Goal: Task Accomplishment & Management: Manage account settings

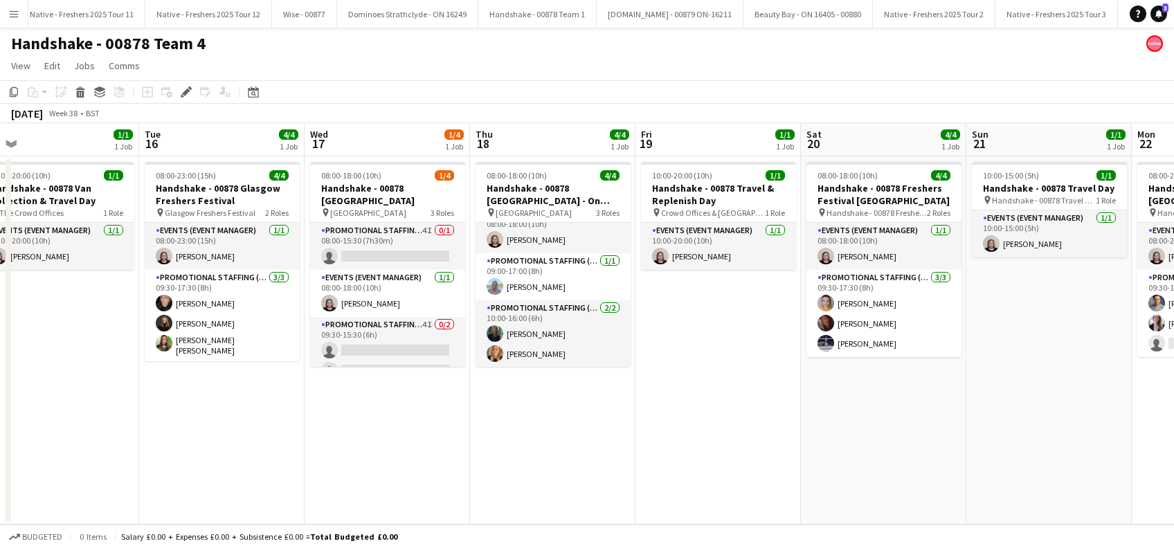
scroll to position [0, 533]
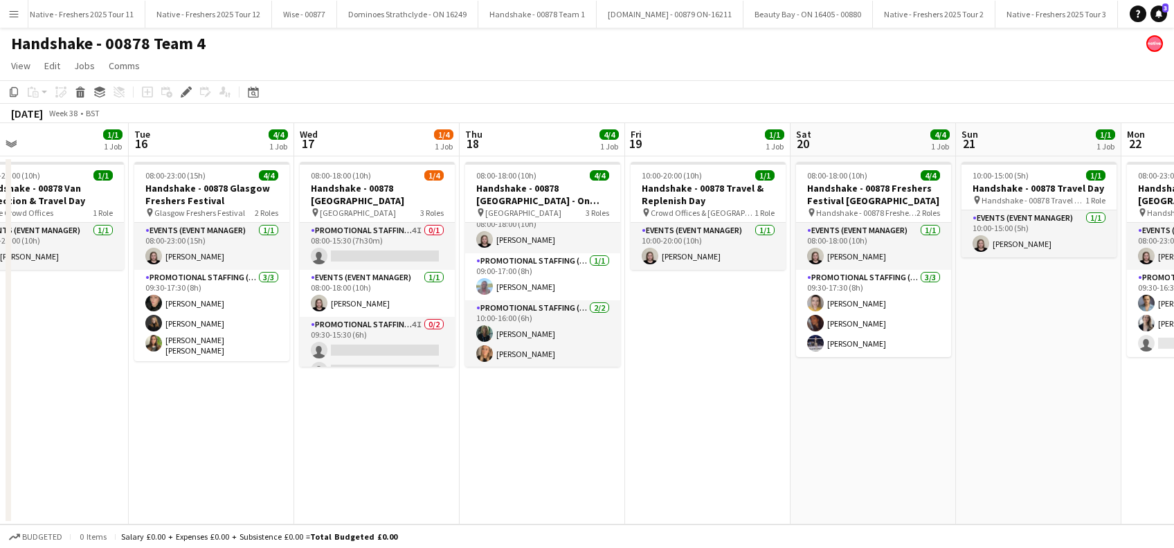
drag, startPoint x: 1103, startPoint y: 388, endPoint x: 706, endPoint y: 385, distance: 397.3
click at [706, 385] on app-calendar-viewport "Fri 12 Sat 13 Sun 14 Mon 15 1/1 1 Job Tue 16 4/4 1 Job Wed 17 1/4 1 Job Thu 18 …" at bounding box center [587, 323] width 1174 height 401
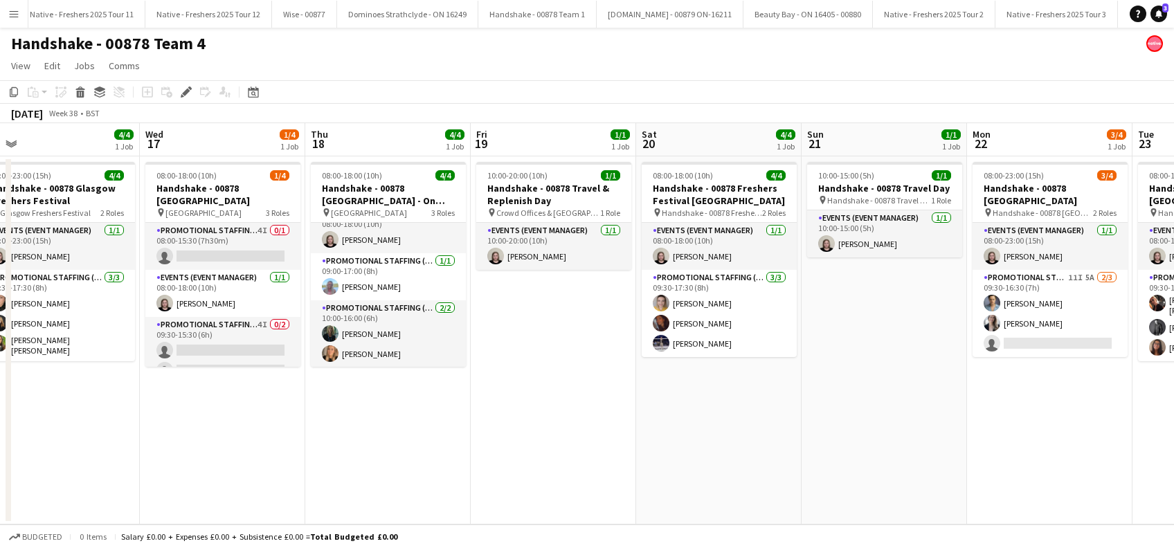
drag, startPoint x: 1008, startPoint y: 392, endPoint x: 853, endPoint y: 392, distance: 155.0
click at [853, 392] on app-calendar-viewport "Fri 12 Sat 13 Sun 14 Mon 15 1/1 1 Job Tue 16 4/4 1 Job Wed 17 1/4 1 Job Thu 18 …" at bounding box center [587, 323] width 1174 height 401
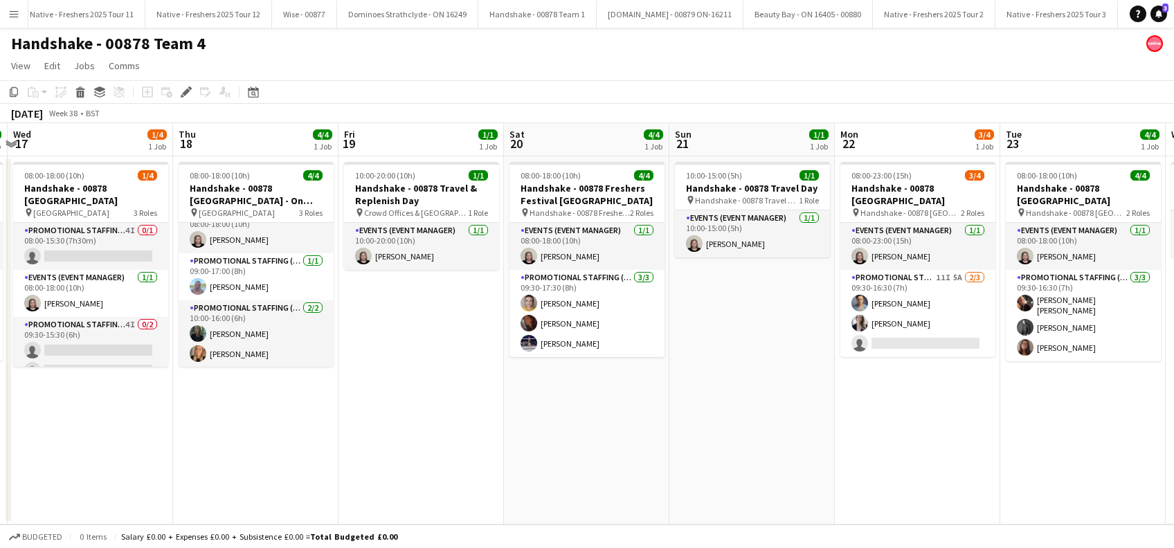
scroll to position [0, 492]
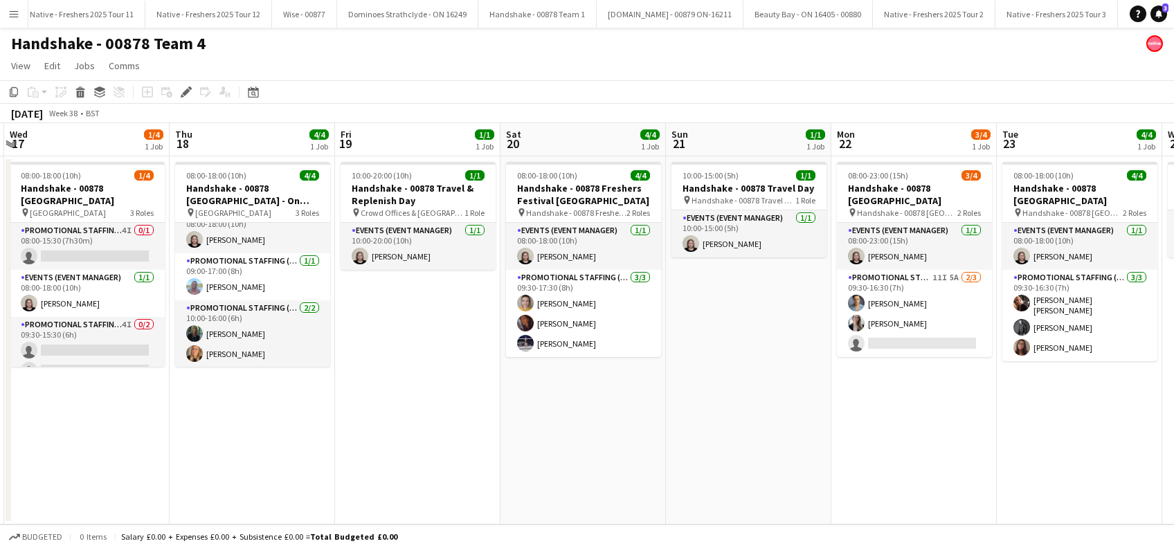
drag, startPoint x: 1010, startPoint y: 416, endPoint x: 876, endPoint y: 432, distance: 135.2
click at [876, 432] on app-calendar-viewport "Sun 14 Mon 15 1/1 1 Job Tue 16 4/4 1 Job Wed 17 1/4 1 Job Thu 18 4/4 1 Job Fri …" at bounding box center [587, 323] width 1174 height 401
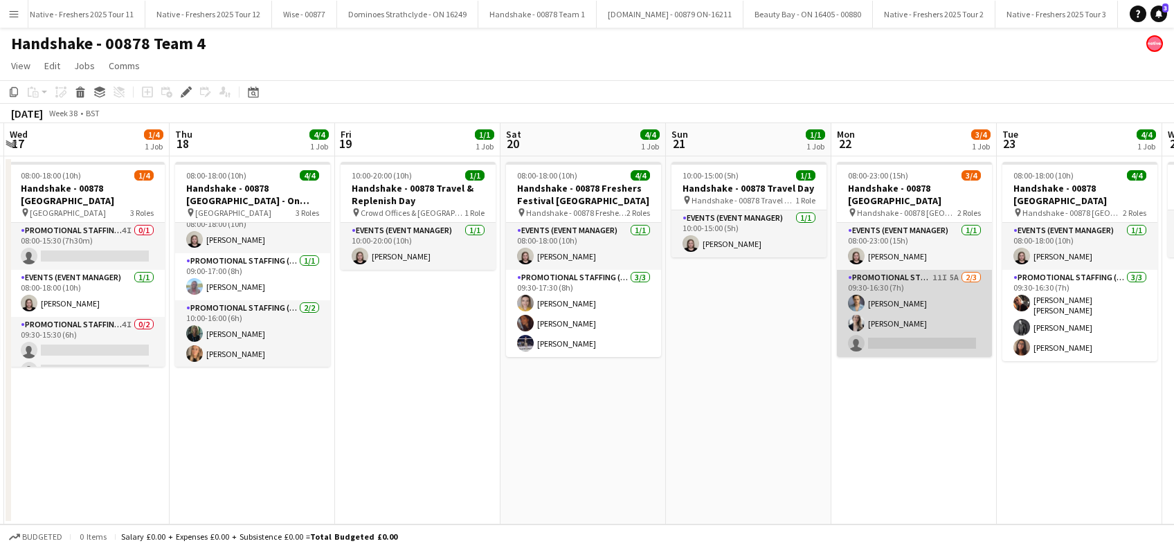
click at [905, 322] on app-card-role "Promotional Staffing (Brand Ambassadors) 11I 5A 2/3 09:30-16:30 (7h) Rachael Cu…" at bounding box center [914, 313] width 155 height 87
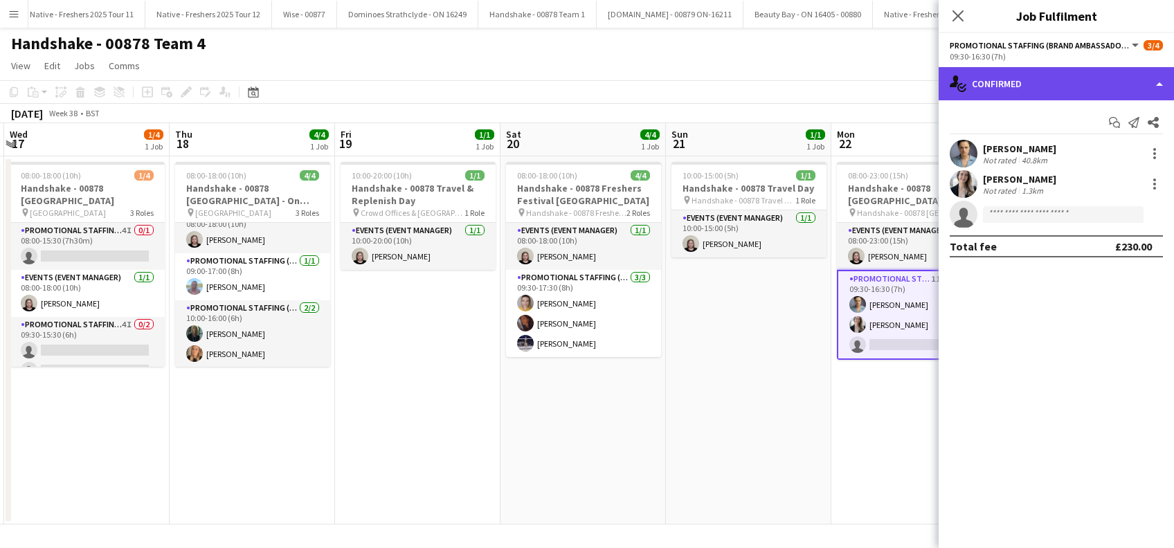
click at [1076, 79] on div "single-neutral-actions-check-2 Confirmed" at bounding box center [1055, 83] width 235 height 33
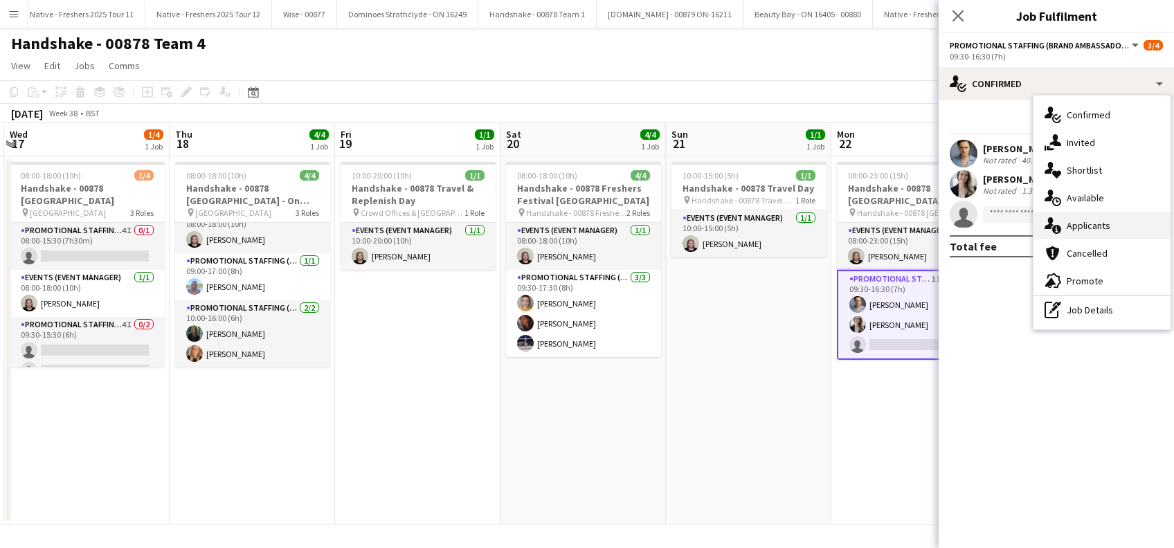
click at [1083, 219] on span "Applicants" at bounding box center [1089, 225] width 44 height 12
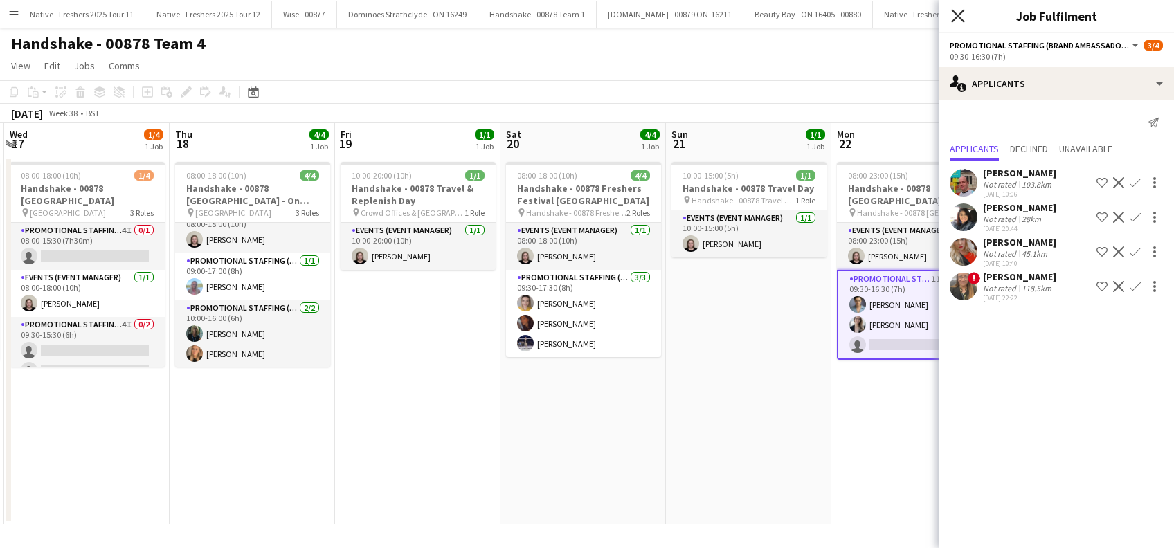
click at [959, 17] on icon at bounding box center [957, 15] width 13 height 13
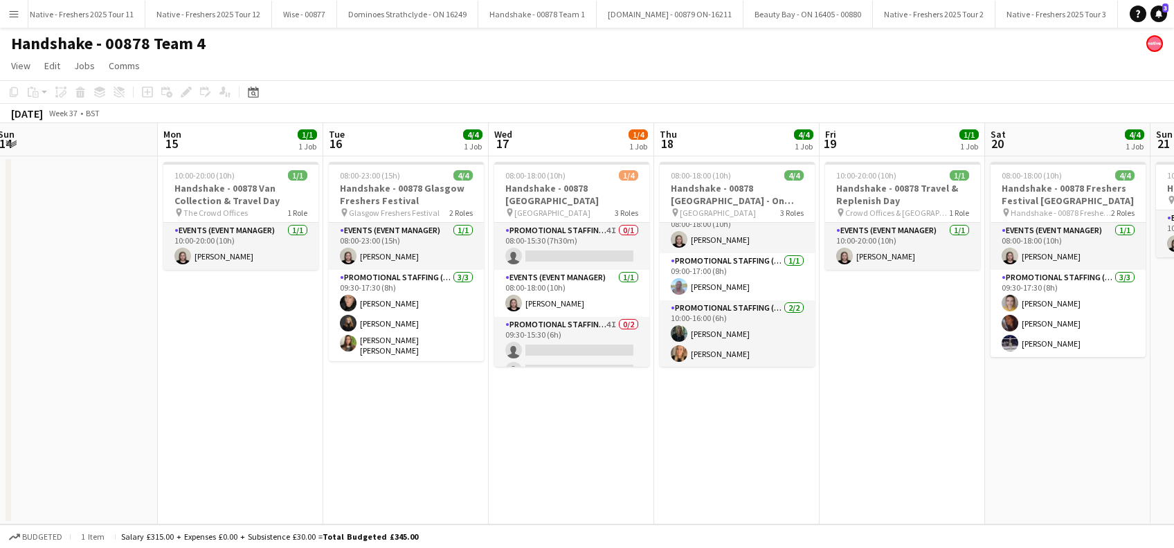
scroll to position [0, 338]
drag, startPoint x: 641, startPoint y: 415, endPoint x: 1126, endPoint y: 401, distance: 485.4
click at [1126, 401] on app-calendar-viewport "Fri 12 Sat 13 Sun 14 Mon 15 1/1 1 Job Tue 16 4/4 1 Job Wed 17 1/4 1 Job Thu 18 …" at bounding box center [587, 323] width 1174 height 401
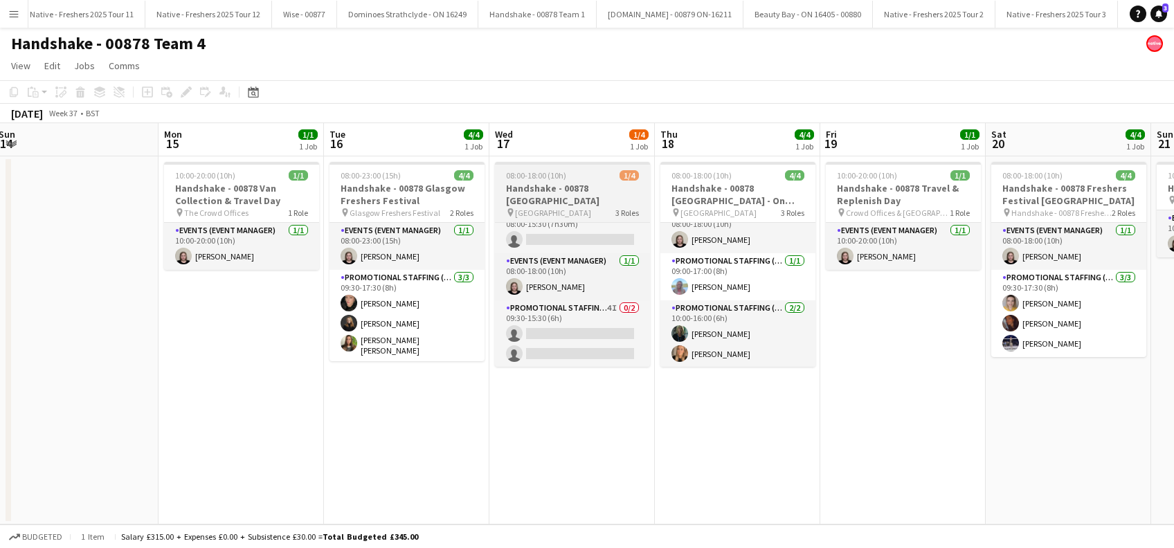
scroll to position [0, 0]
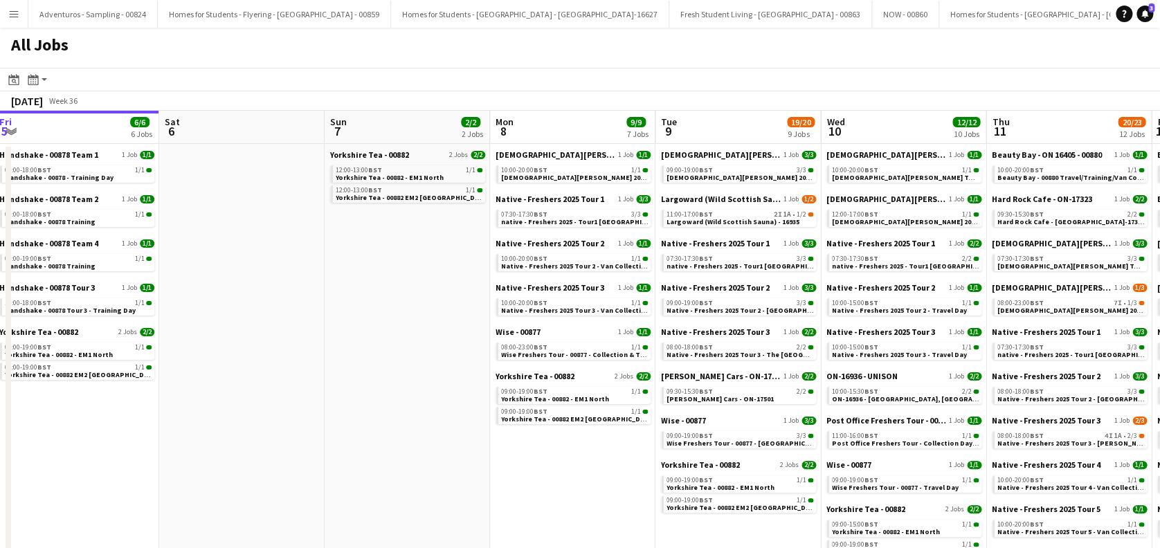
scroll to position [0, 508]
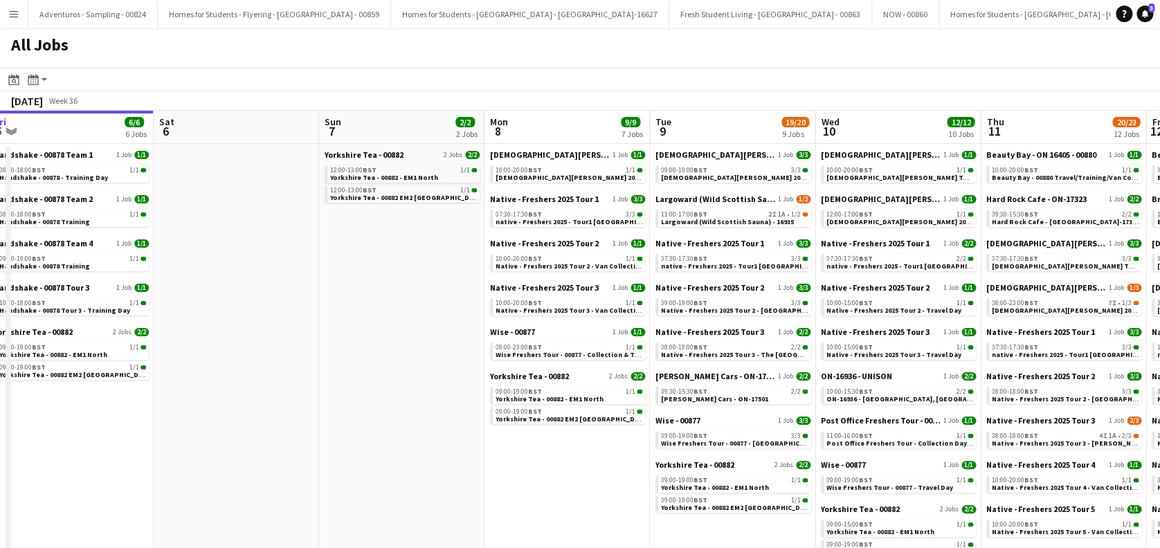
drag, startPoint x: 753, startPoint y: 480, endPoint x: 576, endPoint y: 484, distance: 177.2
click at [570, 219] on span "native - Freshers 2025 - Tour1 Glasgow Caledonian" at bounding box center [579, 221] width 167 height 9
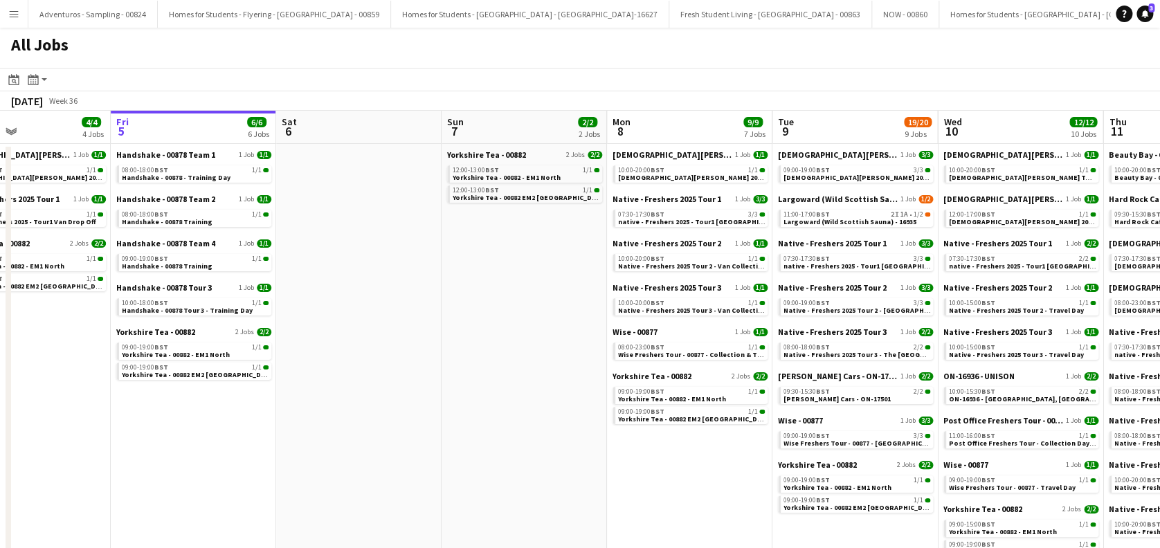
scroll to position [0, 388]
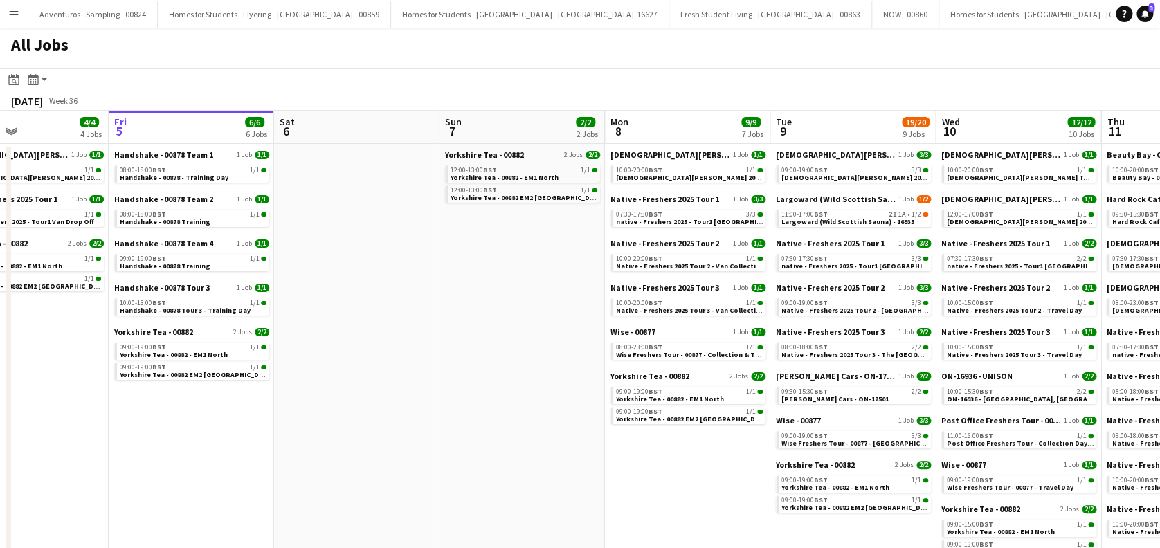
drag, startPoint x: 393, startPoint y: 333, endPoint x: 513, endPoint y: 341, distance: 120.0
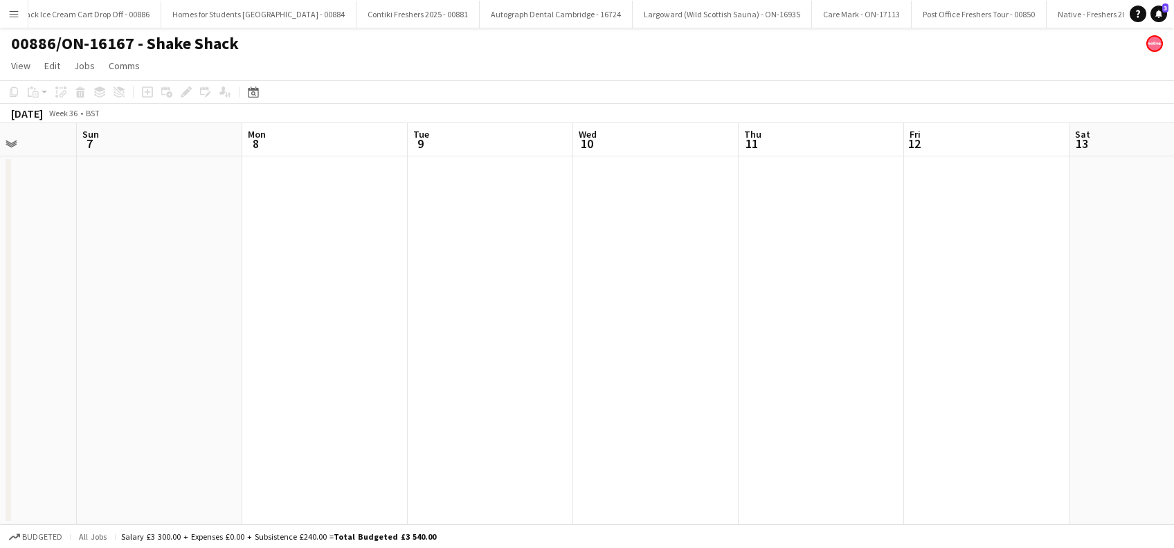
drag, startPoint x: 881, startPoint y: 396, endPoint x: 931, endPoint y: 423, distance: 56.7
click at [645, 427] on app-calendar-viewport "Thu 4 Fri 5 Sat 6 Sun 7 Mon 8 Tue 9 Wed 10 Thu 11 Fri 12 Sat 13 Sun 14 Mon 15 T…" at bounding box center [587, 323] width 1174 height 401
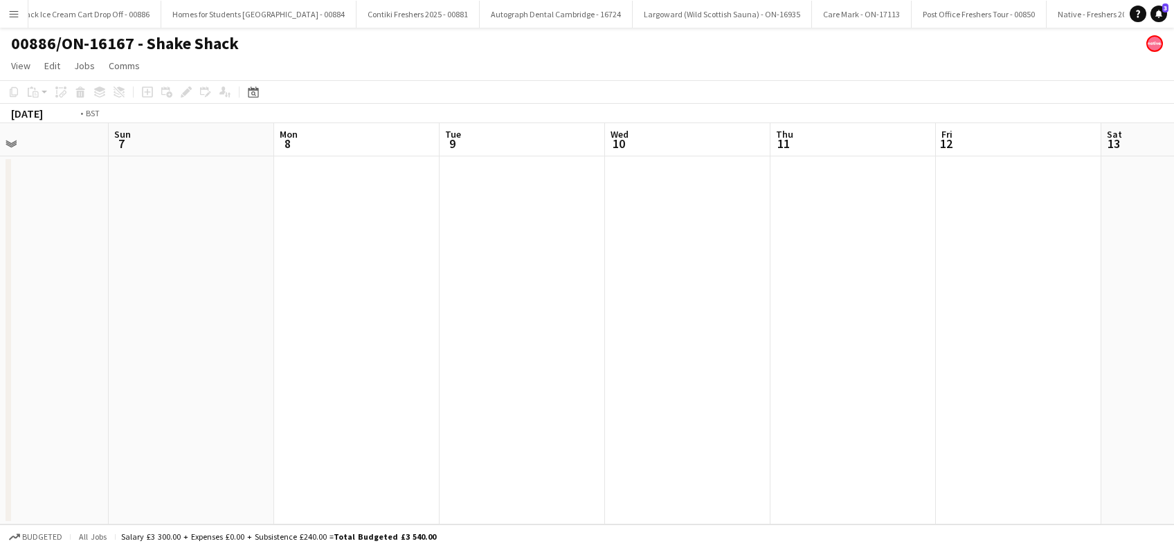
drag, startPoint x: 625, startPoint y: 392, endPoint x: 685, endPoint y: 406, distance: 61.8
click at [576, 394] on app-calendar-viewport "Thu 4 Fri 5 Sat 6 Sun 7 Mon 8 Tue 9 Wed 10 Thu 11 Fri 12 Sat 13 Sun 14 Mon 15 0…" at bounding box center [587, 323] width 1174 height 401
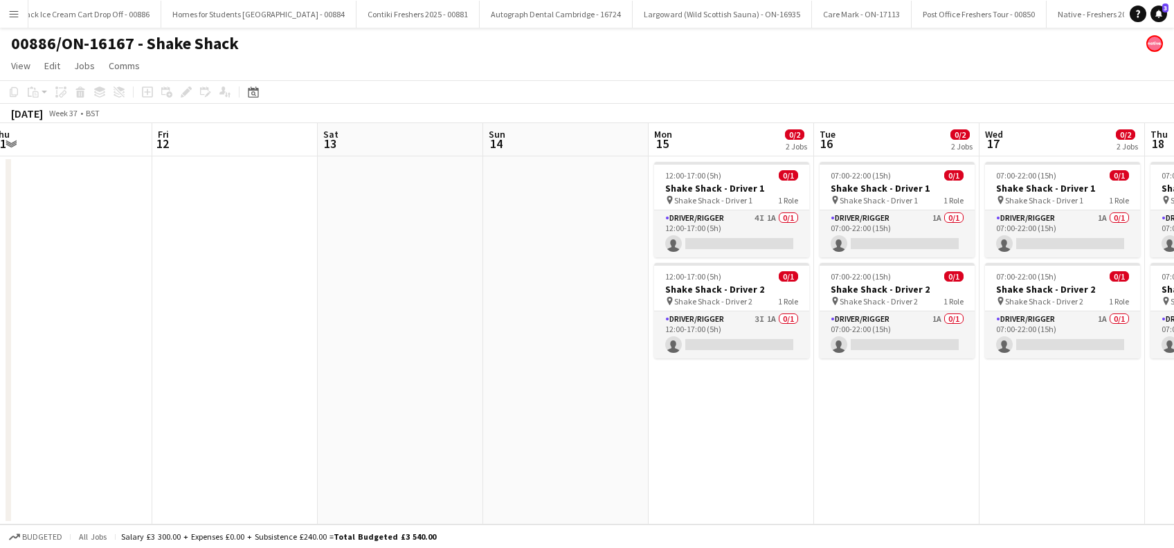
drag, startPoint x: 923, startPoint y: 430, endPoint x: 586, endPoint y: 448, distance: 337.5
click at [470, 423] on app-calendar-viewport "Mon 8 Tue 9 Wed 10 Thu 11 Fri 12 Sat 13 Sun 14 Mon 15 0/2 2 Jobs Tue 16 0/2 2 J…" at bounding box center [587, 323] width 1174 height 401
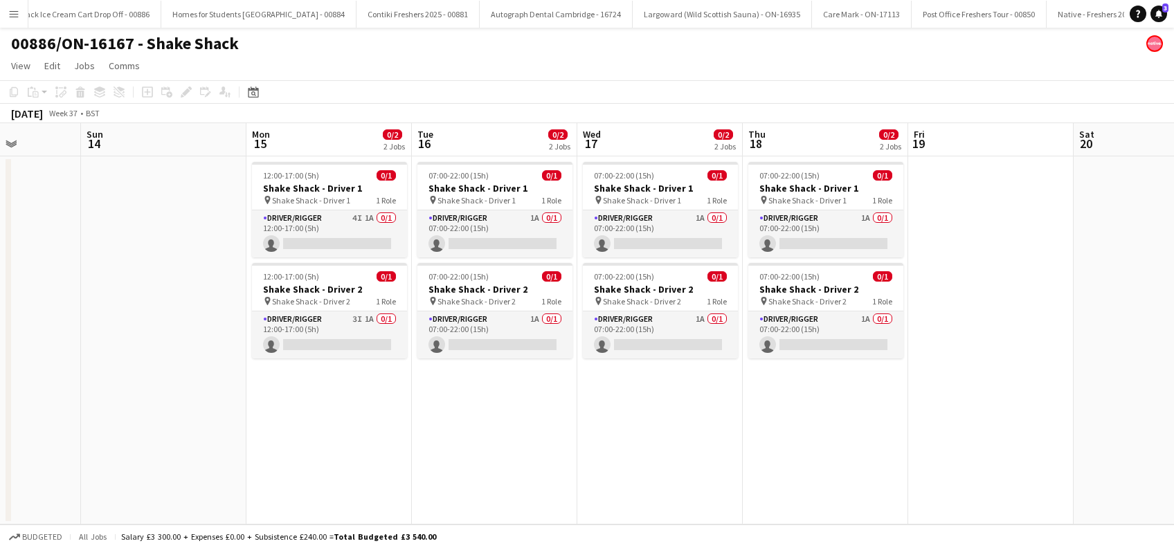
drag, startPoint x: 831, startPoint y: 473, endPoint x: 620, endPoint y: 410, distance: 219.6
click at [433, 450] on app-calendar-viewport "Wed 10 Thu 11 Fri 12 Sat 13 Sun 14 Mon 15 0/2 2 Jobs Tue 16 0/2 2 Jobs Wed 17 0…" at bounding box center [587, 323] width 1174 height 401
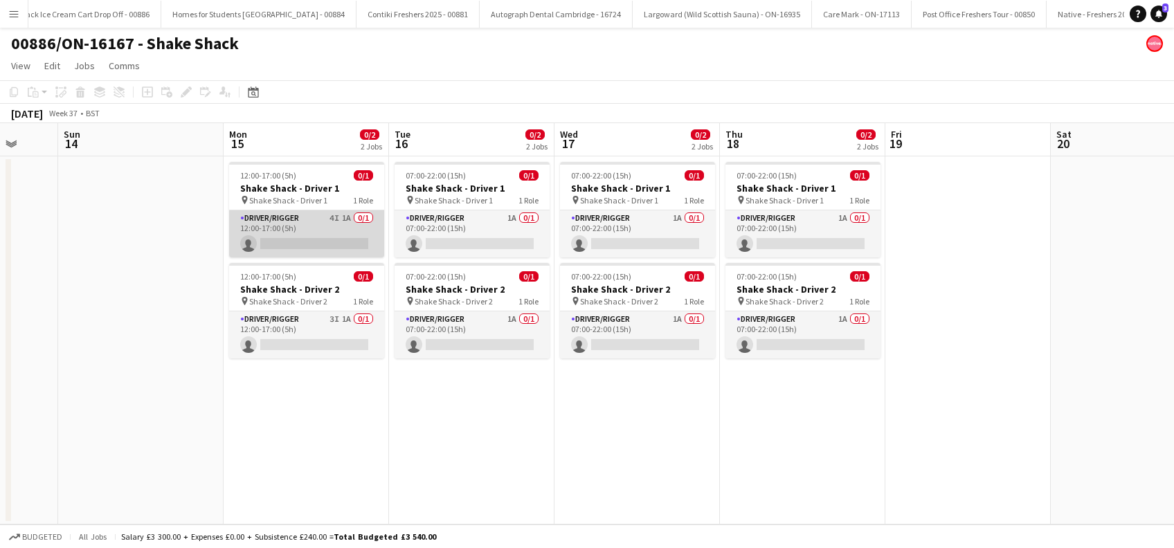
click at [331, 234] on app-card-role "Driver/Rigger 4I 1A 0/1 12:00-17:00 (5h) single-neutral-actions" at bounding box center [306, 233] width 155 height 47
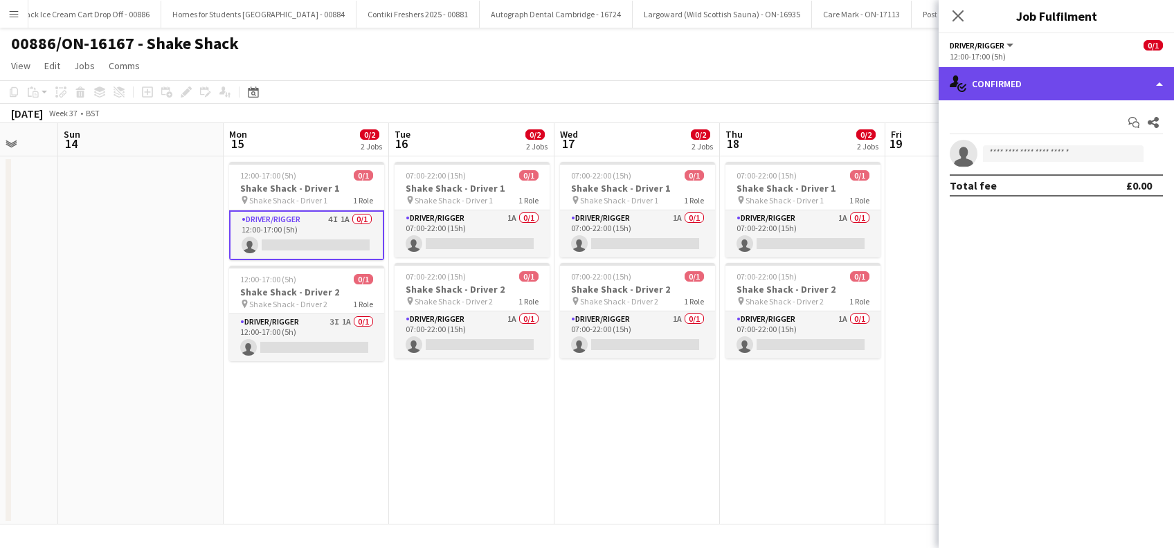
click at [1058, 80] on div "single-neutral-actions-check-2 Confirmed" at bounding box center [1055, 83] width 235 height 33
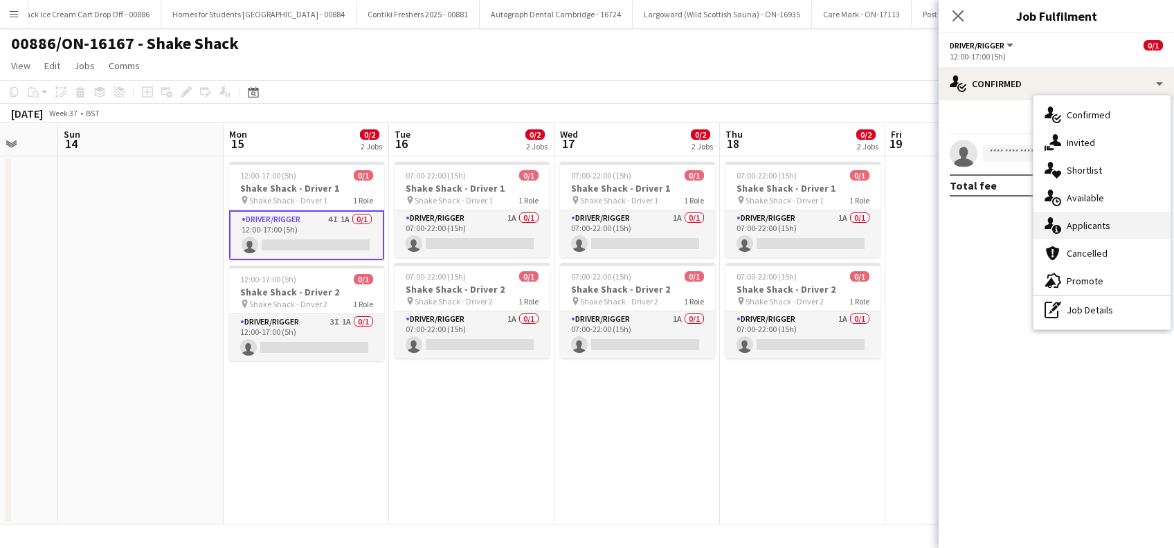
click at [1098, 224] on span "Applicants" at bounding box center [1089, 225] width 44 height 12
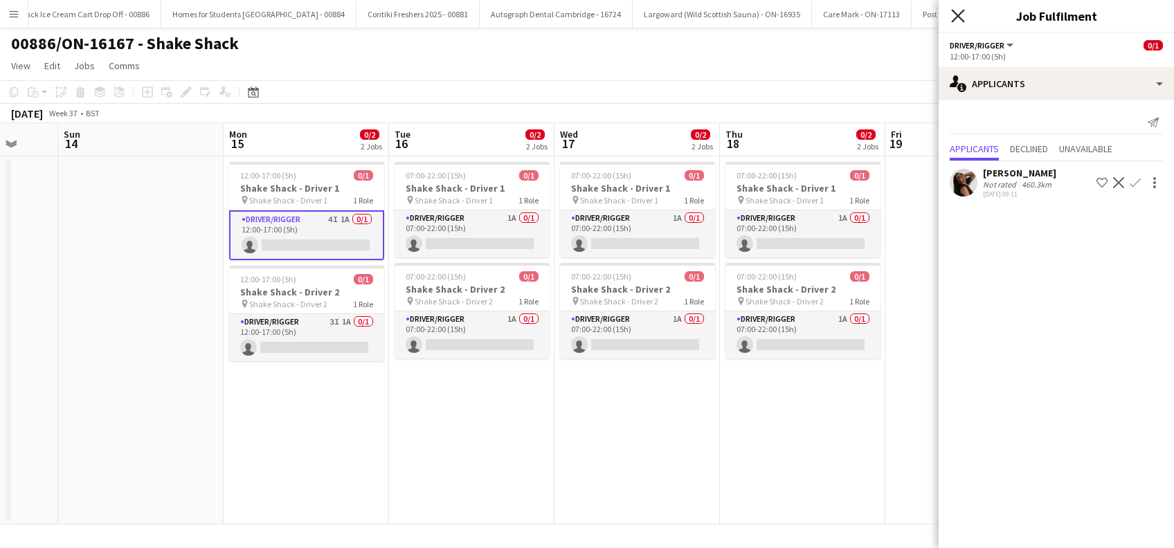
click at [960, 17] on icon "Close pop-in" at bounding box center [957, 15] width 13 height 13
